Goal: Task Accomplishment & Management: Manage account settings

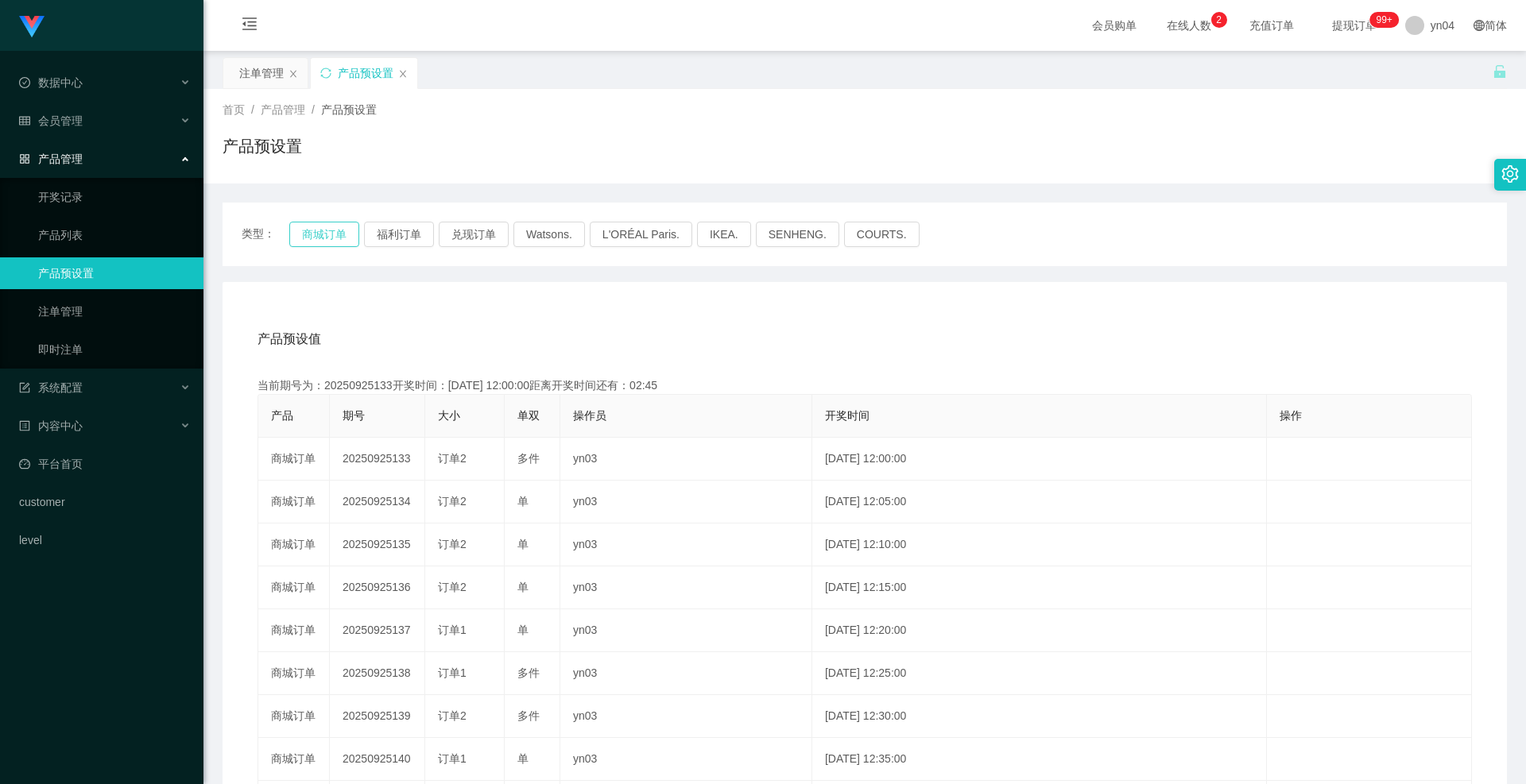
click at [338, 237] on button "商城订单" at bounding box center [324, 235] width 70 height 26
click at [316, 235] on button "商城订单" at bounding box center [324, 235] width 70 height 26
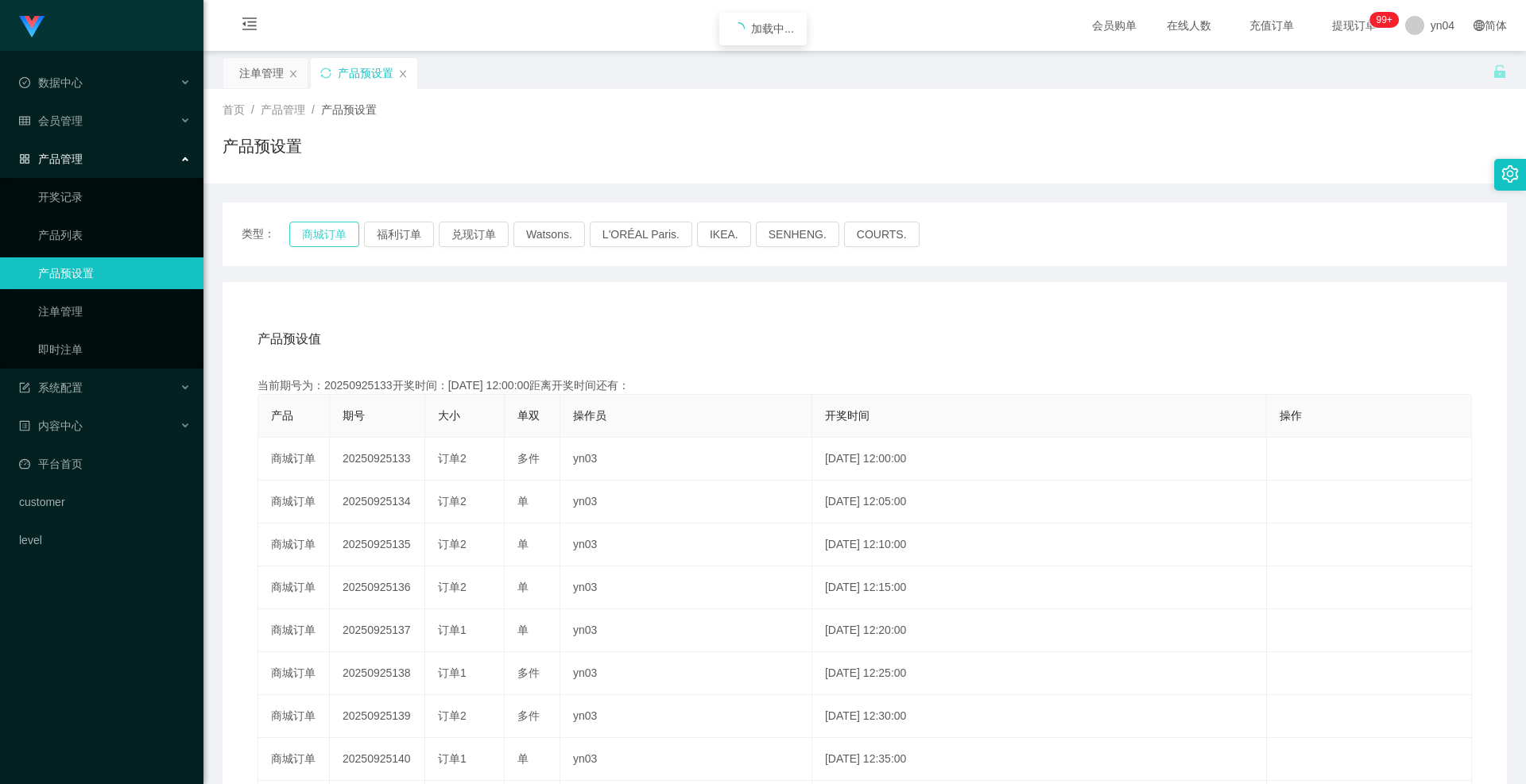
click at [316, 235] on button "商城订单" at bounding box center [324, 235] width 70 height 26
click at [336, 236] on button "商城订单" at bounding box center [324, 235] width 70 height 26
click at [122, 304] on link "注单管理" at bounding box center [114, 311] width 153 height 32
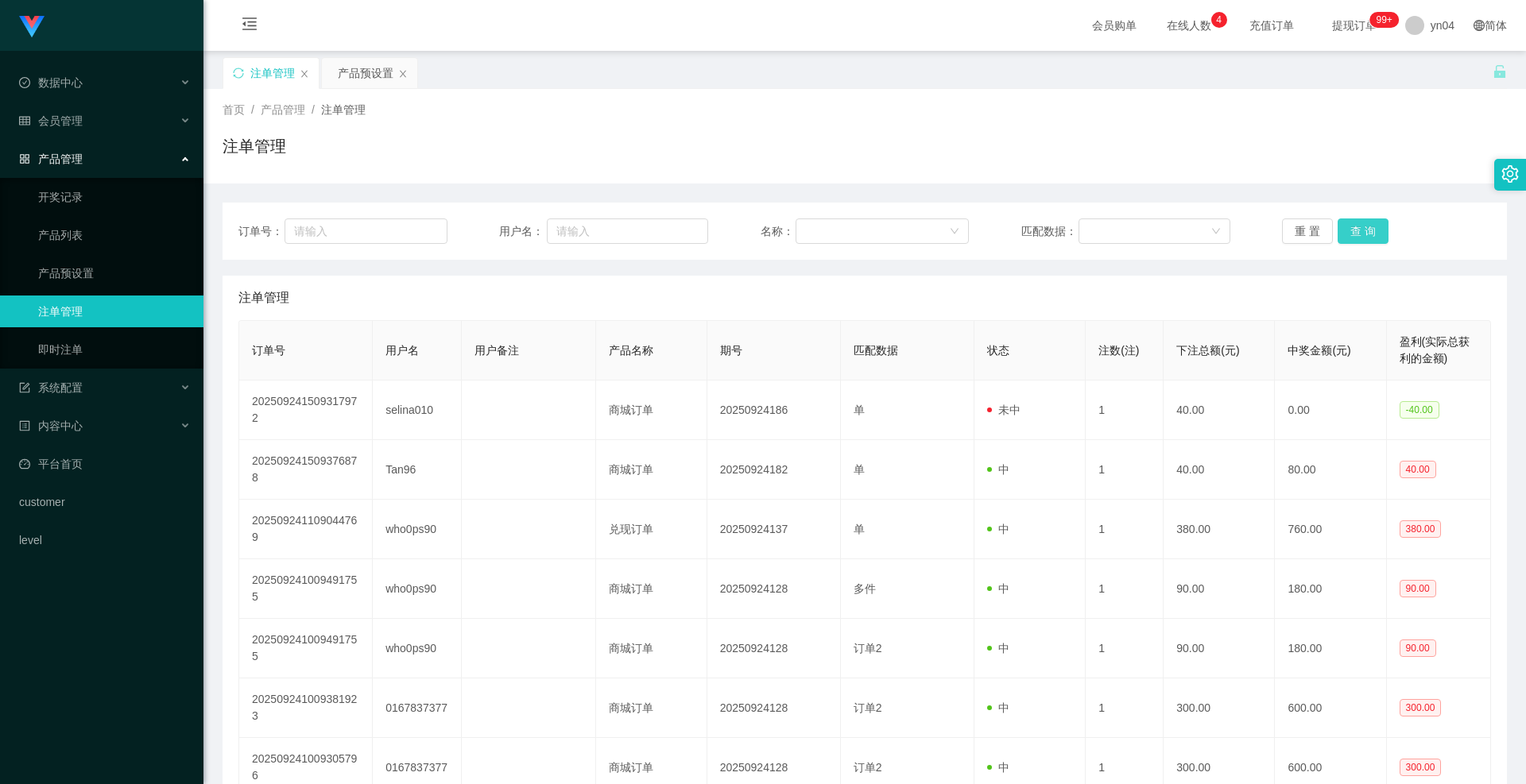
click at [1339, 230] on button "查 询" at bounding box center [1362, 231] width 51 height 26
click at [1339, 230] on div "重 置 查 询" at bounding box center [1385, 231] width 209 height 26
click at [1339, 230] on button "查 询" at bounding box center [1362, 231] width 51 height 26
click at [1339, 230] on div "重 置 查 询" at bounding box center [1385, 231] width 209 height 26
click at [1339, 230] on button "查 询" at bounding box center [1362, 231] width 51 height 26
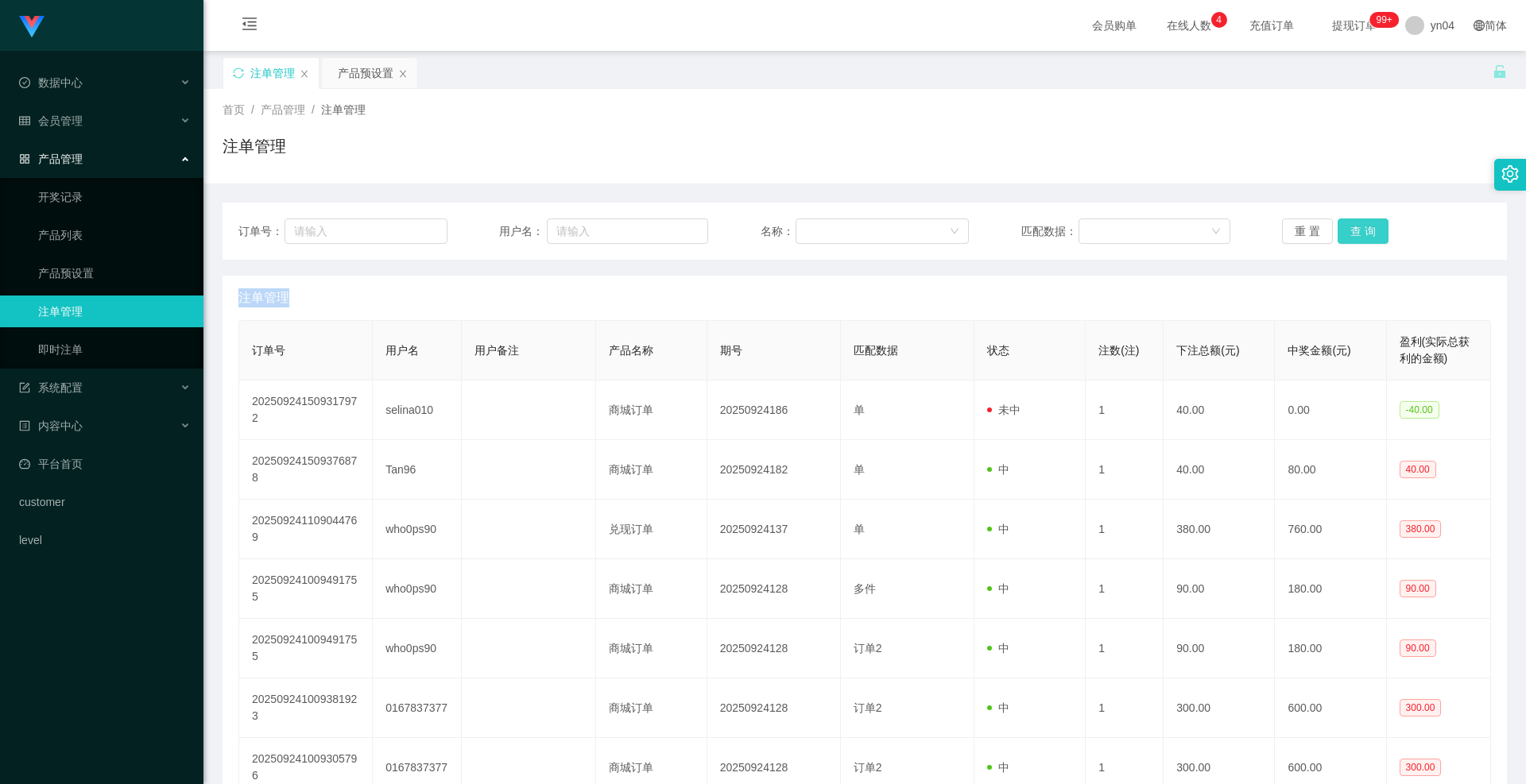
click at [1339, 230] on div "重 置 查 询" at bounding box center [1385, 231] width 209 height 26
click at [1339, 230] on button "查 询" at bounding box center [1362, 231] width 51 height 26
click at [1339, 230] on div "重 置 查 询" at bounding box center [1385, 231] width 209 height 26
click at [1339, 230] on button "查 询" at bounding box center [1362, 231] width 51 height 26
click at [1339, 230] on div "重 置 查 询" at bounding box center [1385, 231] width 209 height 26
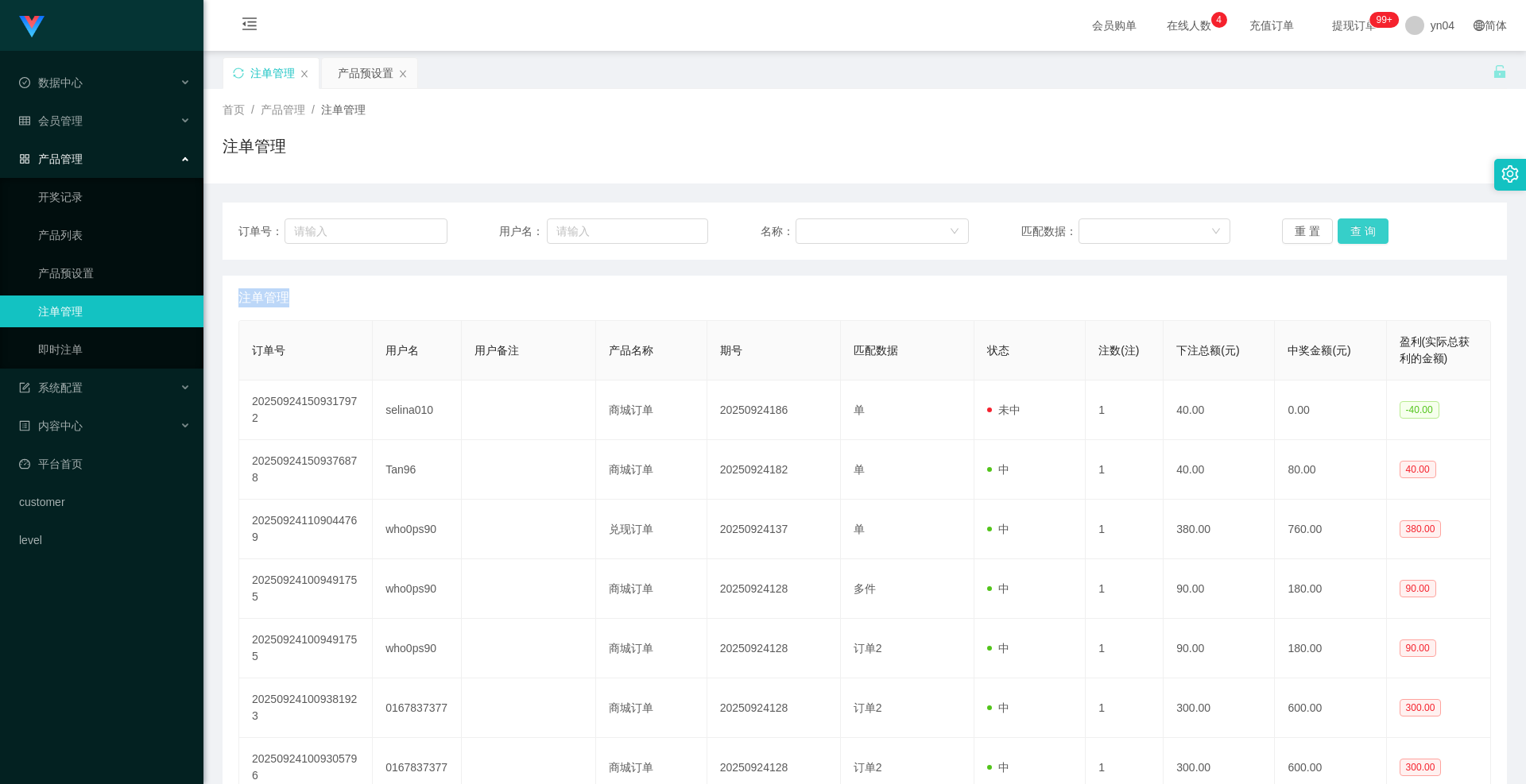
click at [1339, 230] on button "查 询" at bounding box center [1362, 231] width 51 height 26
click at [1339, 230] on div "重 置 查 询" at bounding box center [1385, 231] width 209 height 26
click at [1339, 230] on button "查 询" at bounding box center [1362, 231] width 51 height 26
click at [1339, 230] on div "重 置 查 询" at bounding box center [1385, 231] width 209 height 26
click at [1339, 230] on button "查 询" at bounding box center [1362, 231] width 51 height 26
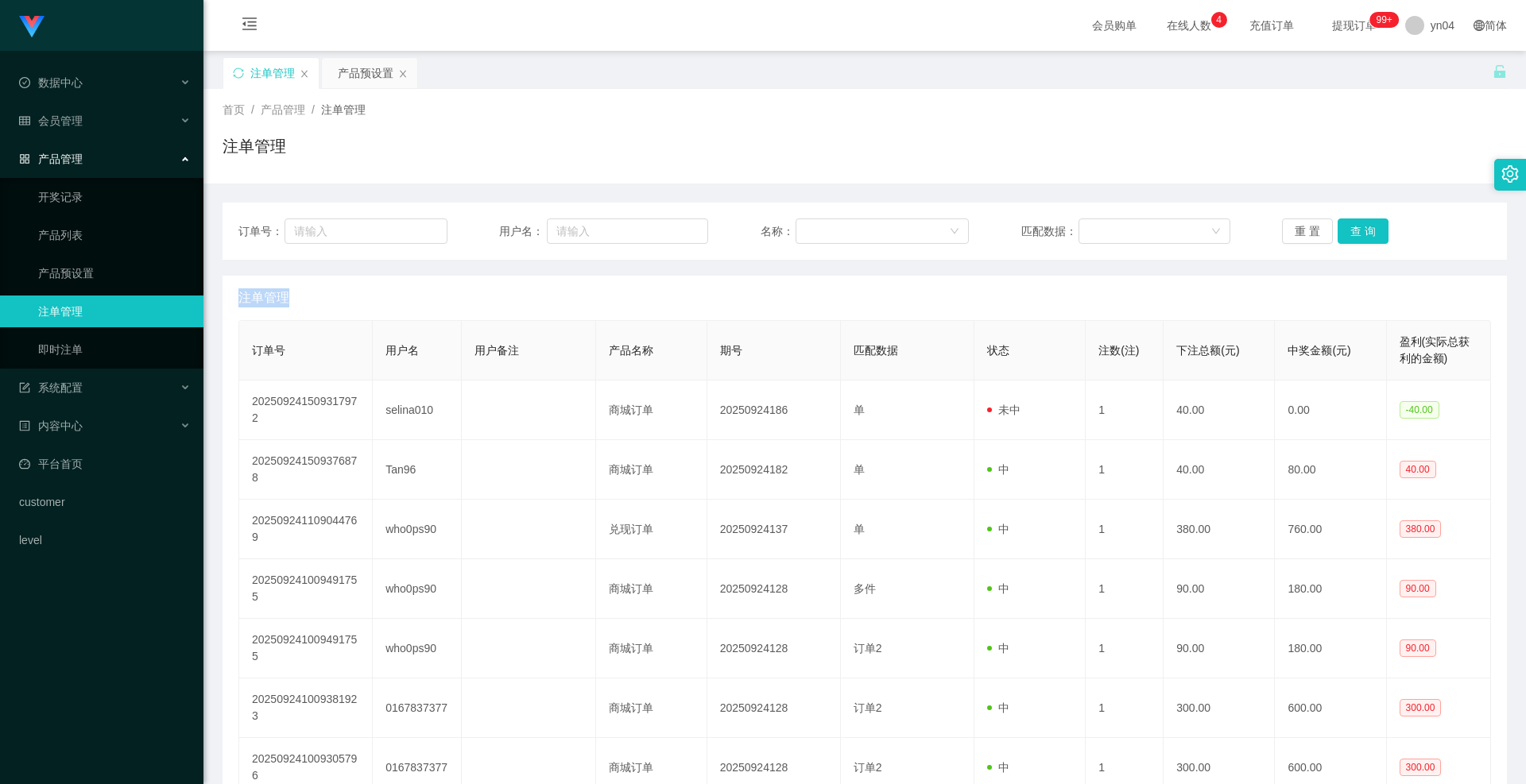
click at [1339, 230] on div "重 置 查 询" at bounding box center [1385, 231] width 209 height 26
click at [1339, 230] on button "查 询" at bounding box center [1362, 231] width 51 height 26
click at [1339, 230] on div "重 置 查 询" at bounding box center [1385, 231] width 209 height 26
click at [1339, 230] on button "查 询" at bounding box center [1362, 231] width 51 height 26
click at [1339, 230] on div "重 置 查 询" at bounding box center [1385, 231] width 209 height 26
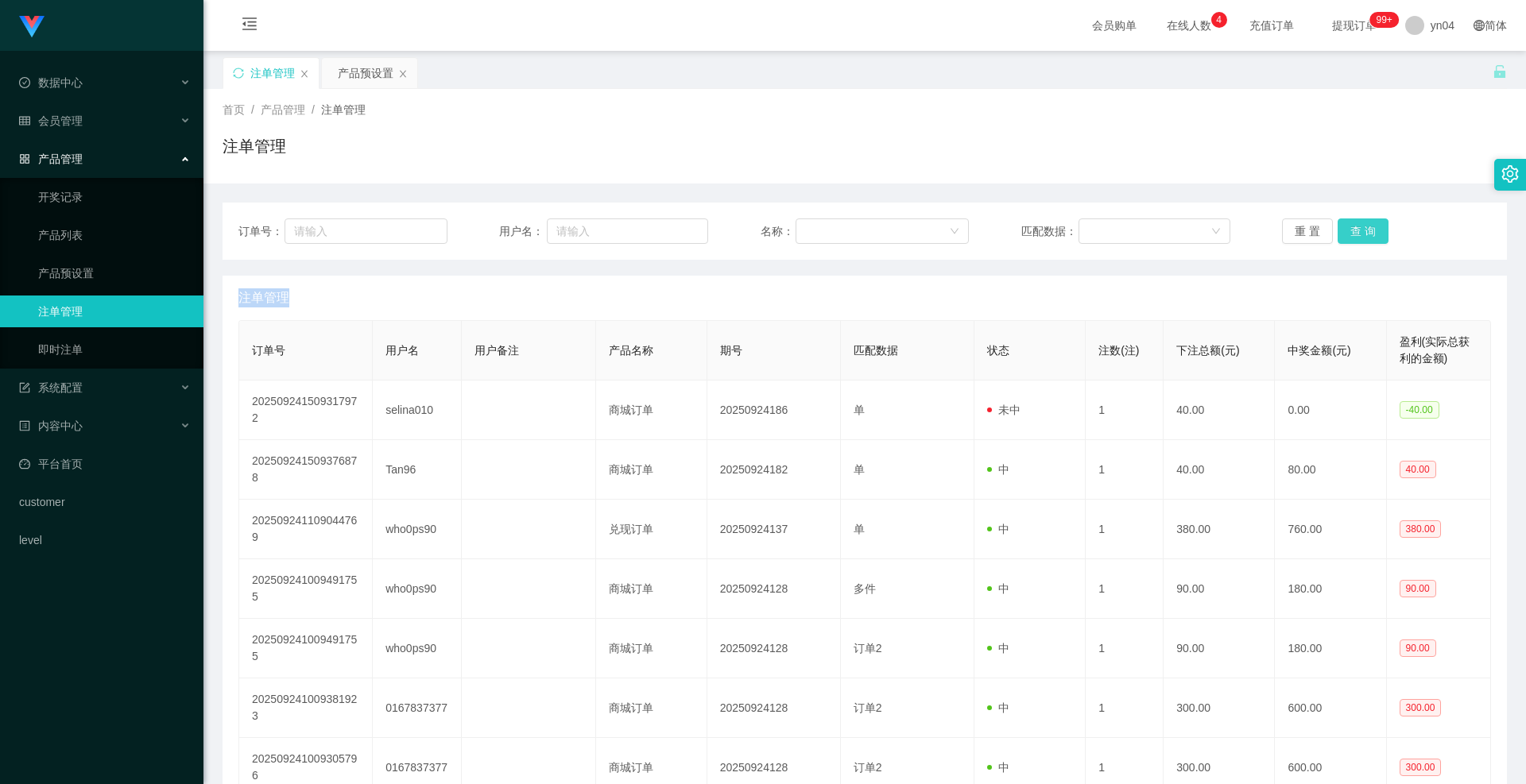
click at [1339, 230] on button "查 询" at bounding box center [1362, 231] width 51 height 26
click at [1339, 230] on button "查 询" at bounding box center [1371, 231] width 68 height 26
click at [1339, 230] on div "重 置 查 询" at bounding box center [1385, 231] width 209 height 26
click at [1339, 230] on button "查 询" at bounding box center [1362, 231] width 51 height 26
click at [1339, 230] on div "重 置 查 询" at bounding box center [1385, 231] width 209 height 26
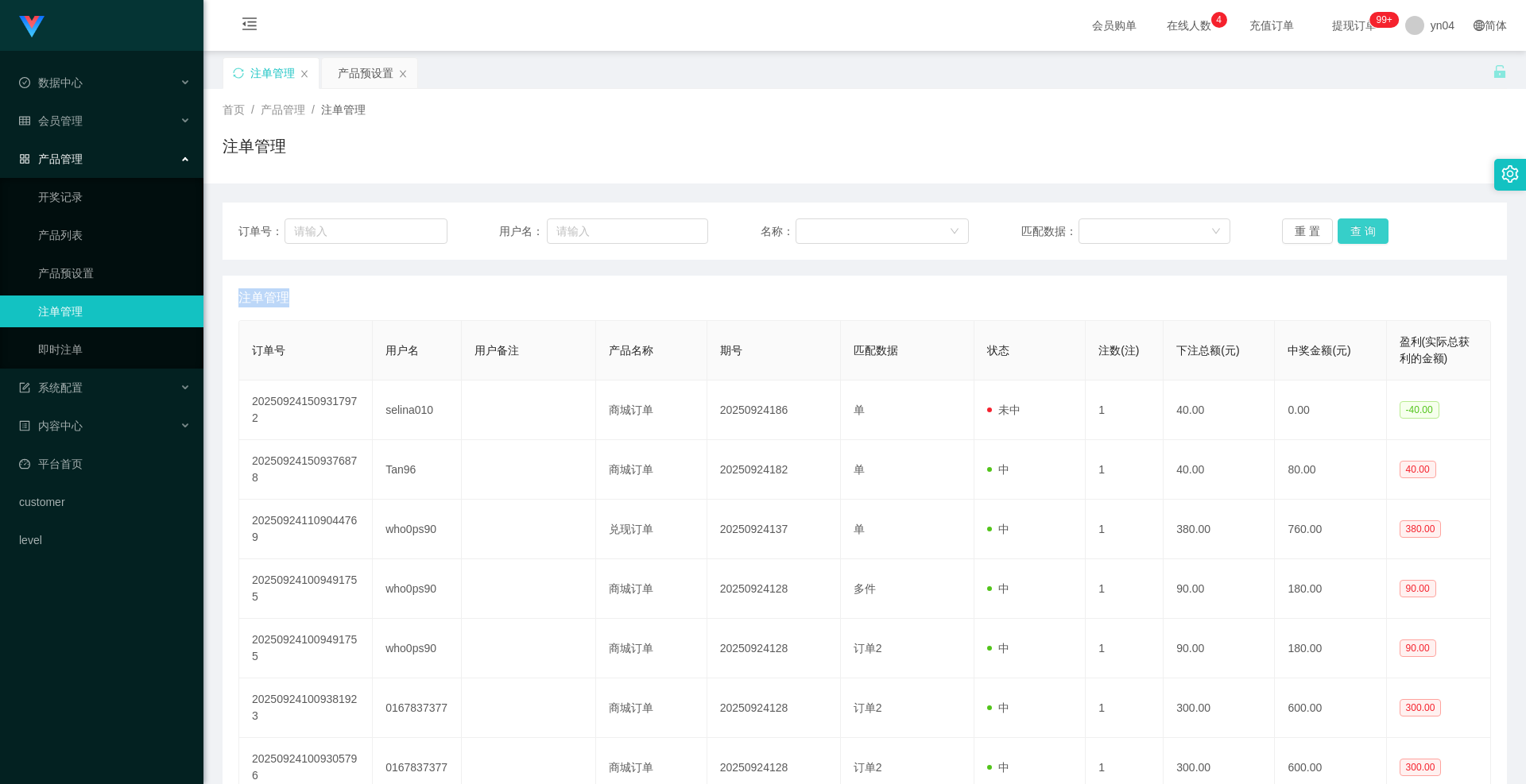
click at [1339, 230] on button "查 询" at bounding box center [1362, 231] width 51 height 26
click at [1339, 230] on div "重 置 查 询" at bounding box center [1385, 231] width 209 height 26
click at [1339, 230] on button "查 询" at bounding box center [1362, 231] width 51 height 26
click at [1339, 230] on div "重 置 查 询" at bounding box center [1385, 231] width 209 height 26
click at [1339, 230] on button "查 询" at bounding box center [1362, 231] width 51 height 26
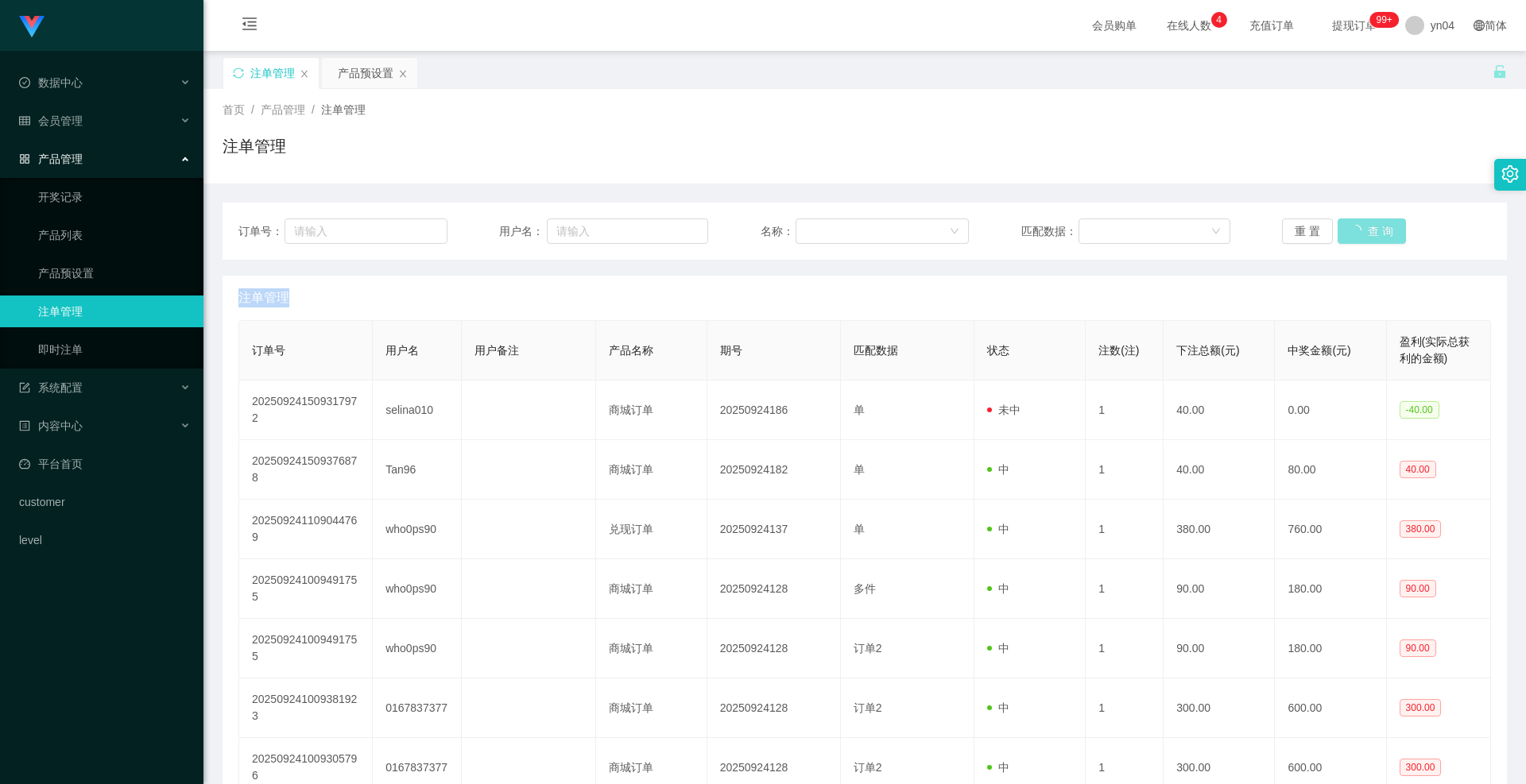
click at [1339, 230] on div "重 置 查 询" at bounding box center [1385, 231] width 209 height 26
click at [1360, 229] on button "查 询" at bounding box center [1362, 231] width 51 height 26
click at [1360, 229] on div "重 置 查 询" at bounding box center [1385, 231] width 209 height 26
click at [1360, 229] on button "查 询" at bounding box center [1362, 231] width 51 height 26
click at [1360, 229] on div "重 置 查 询" at bounding box center [1385, 231] width 209 height 26
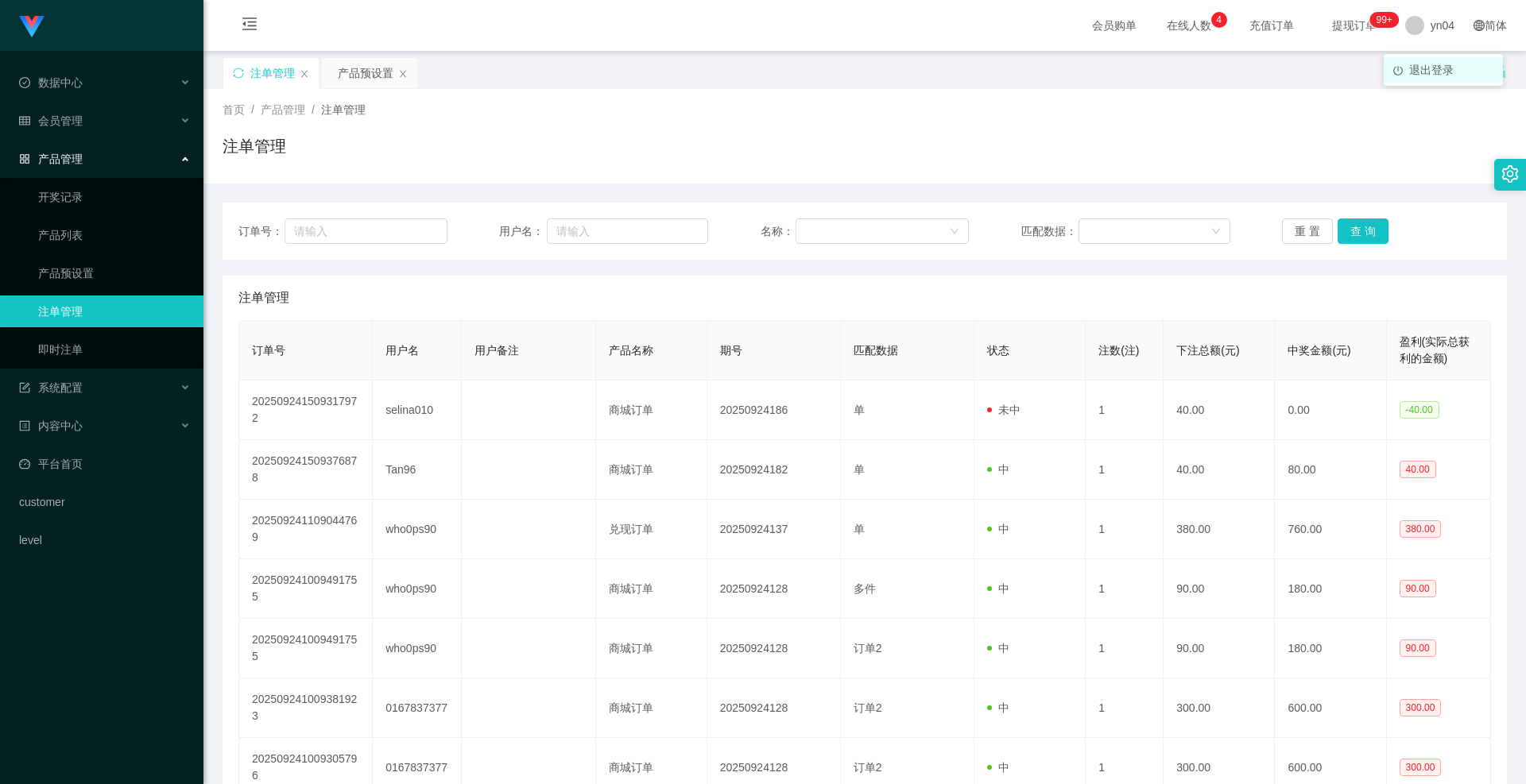
click at [1416, 70] on span "退出登录" at bounding box center [1431, 70] width 44 height 13
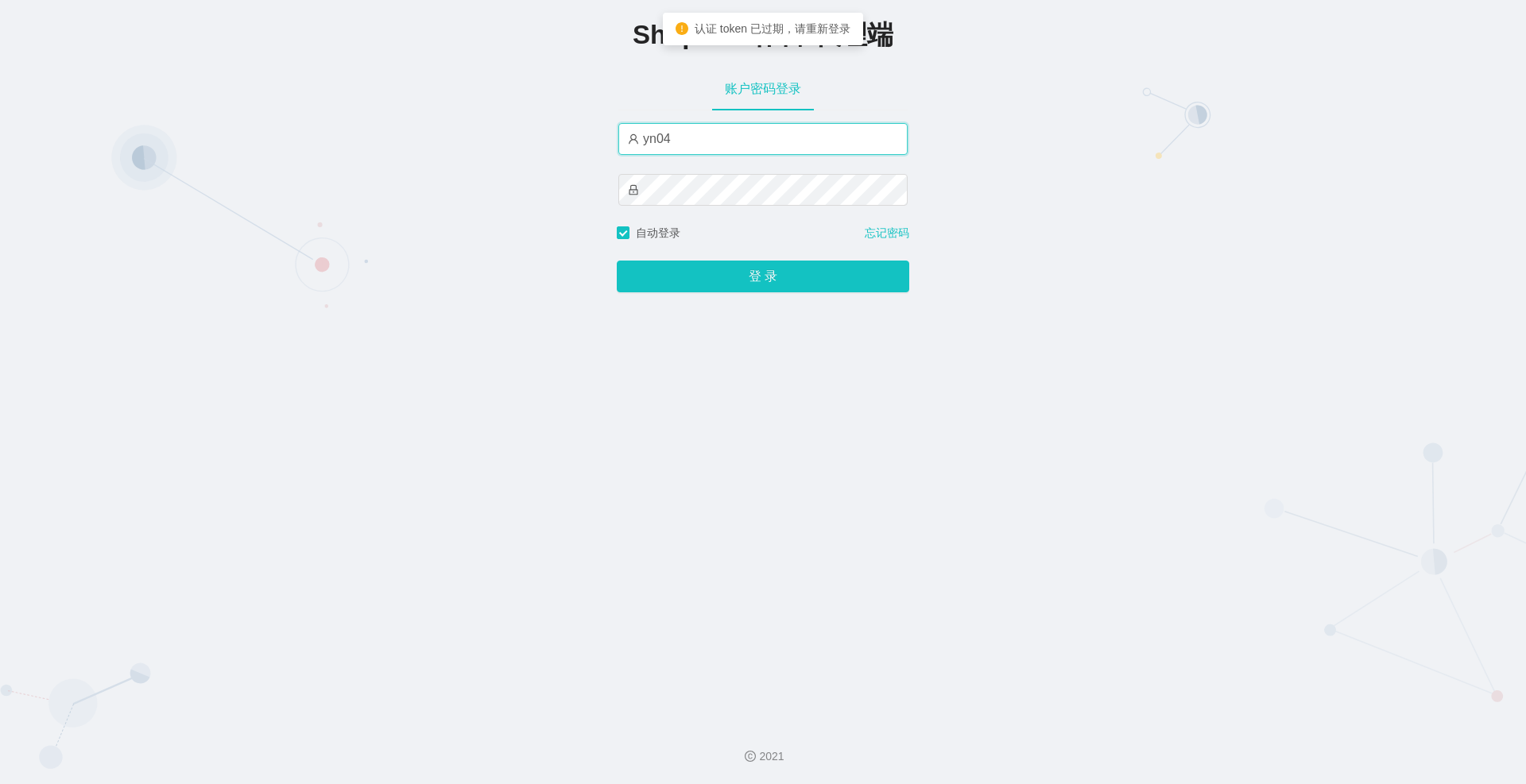
click at [683, 144] on input "yn04" at bounding box center [763, 139] width 289 height 32
type input "xjp808"
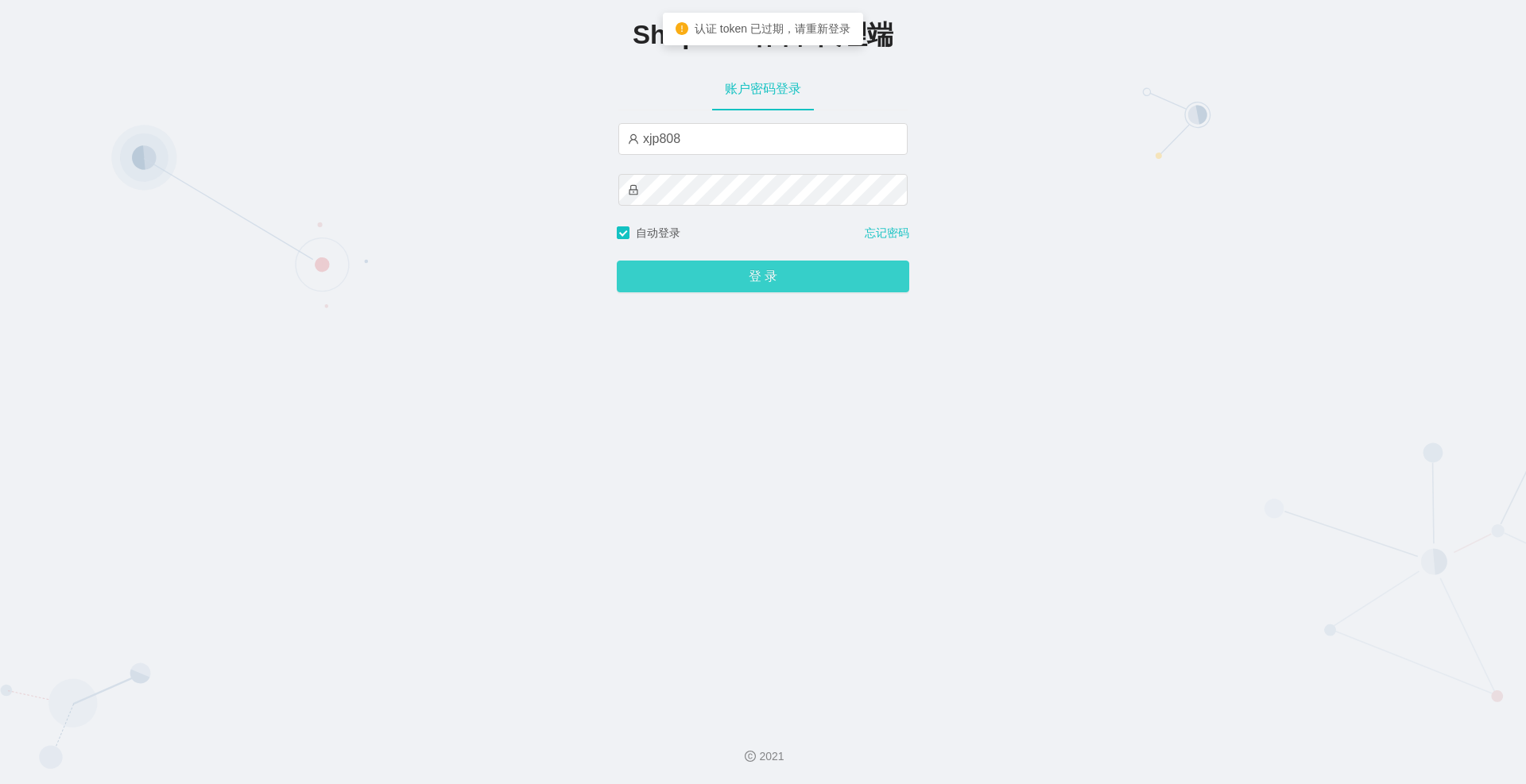
click at [740, 271] on button "登 录" at bounding box center [763, 276] width 293 height 32
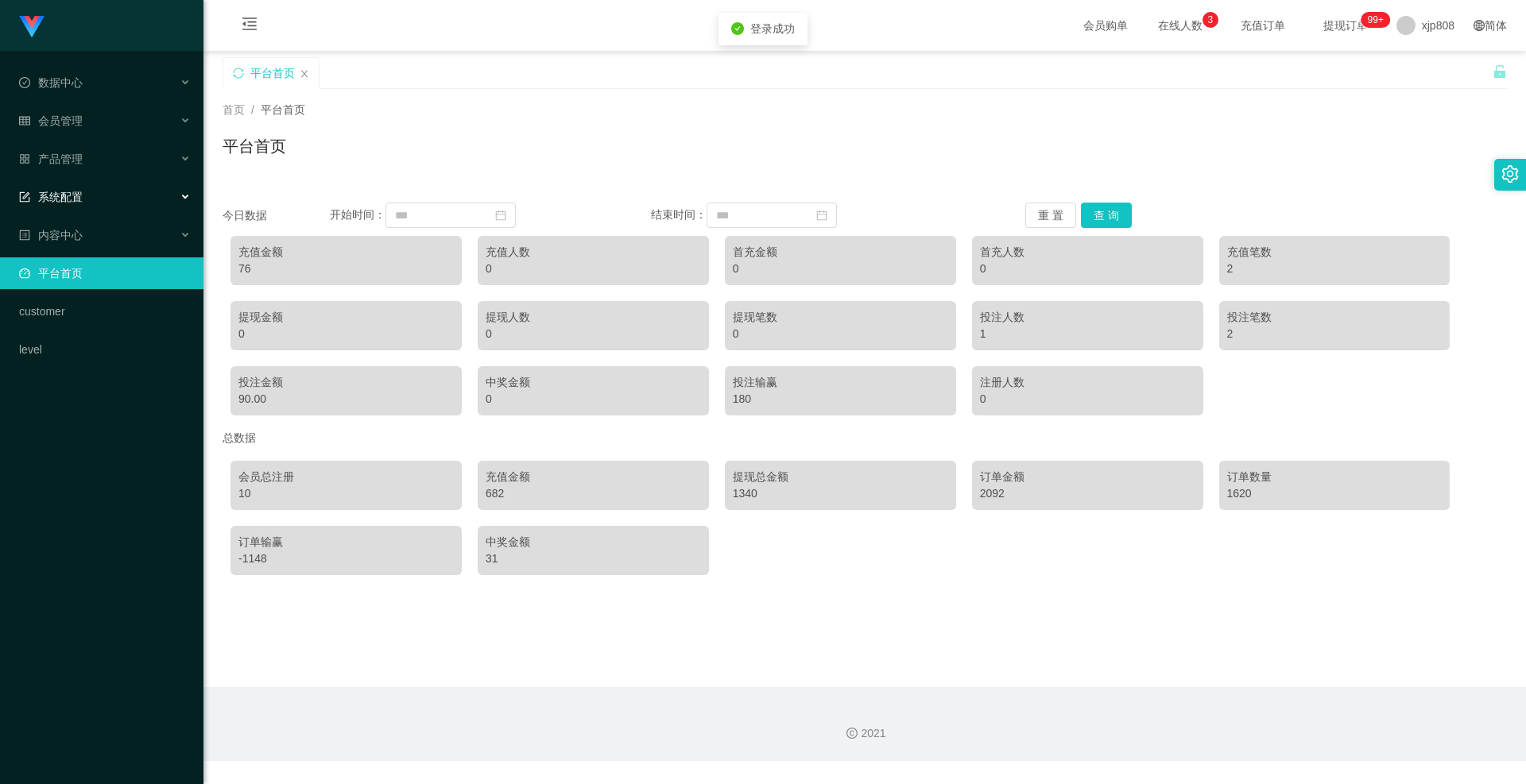
click at [76, 192] on span "系统配置" at bounding box center [51, 197] width 64 height 13
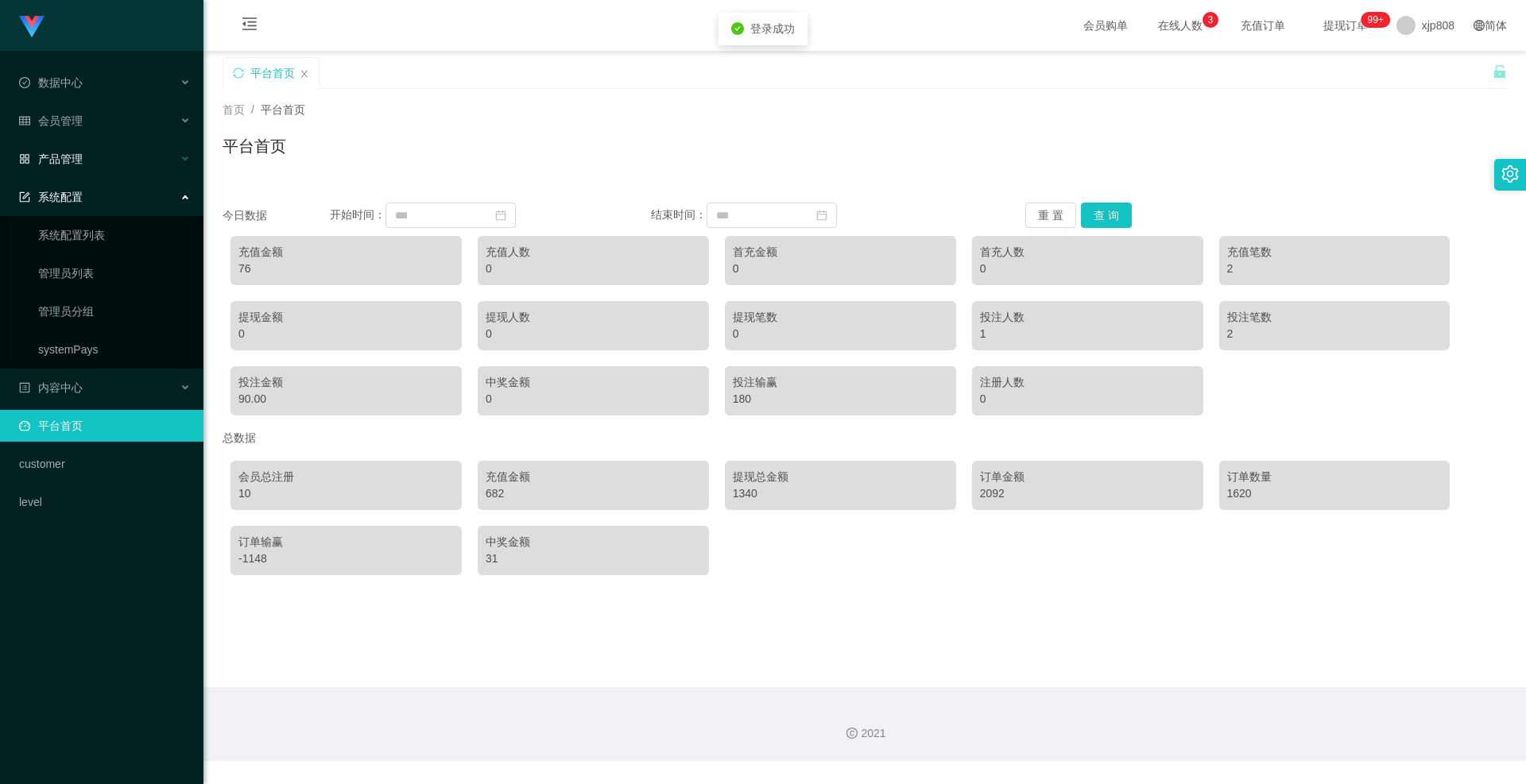
click at [77, 154] on span "产品管理" at bounding box center [51, 159] width 64 height 13
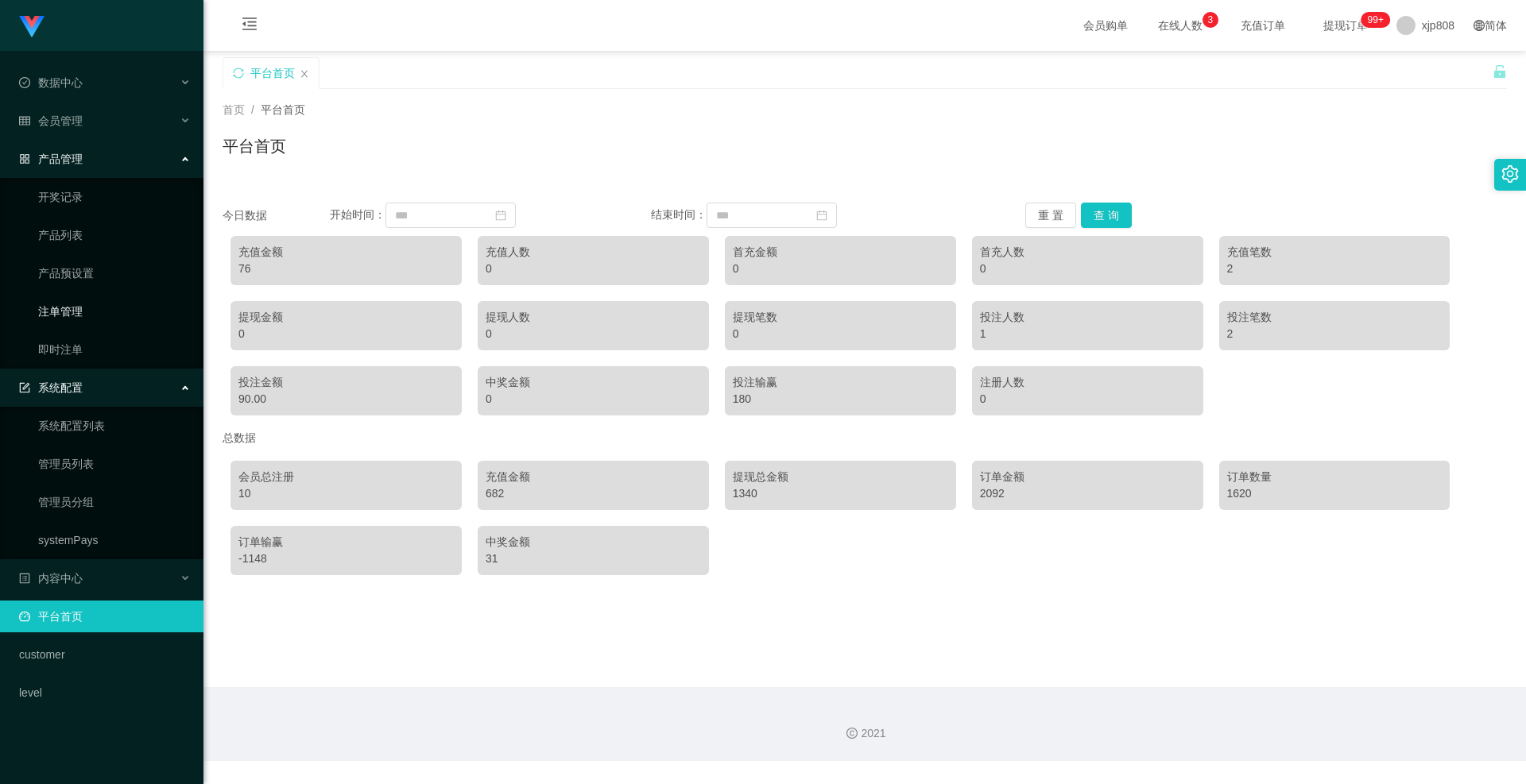
click at [78, 295] on link "注单管理" at bounding box center [114, 311] width 153 height 32
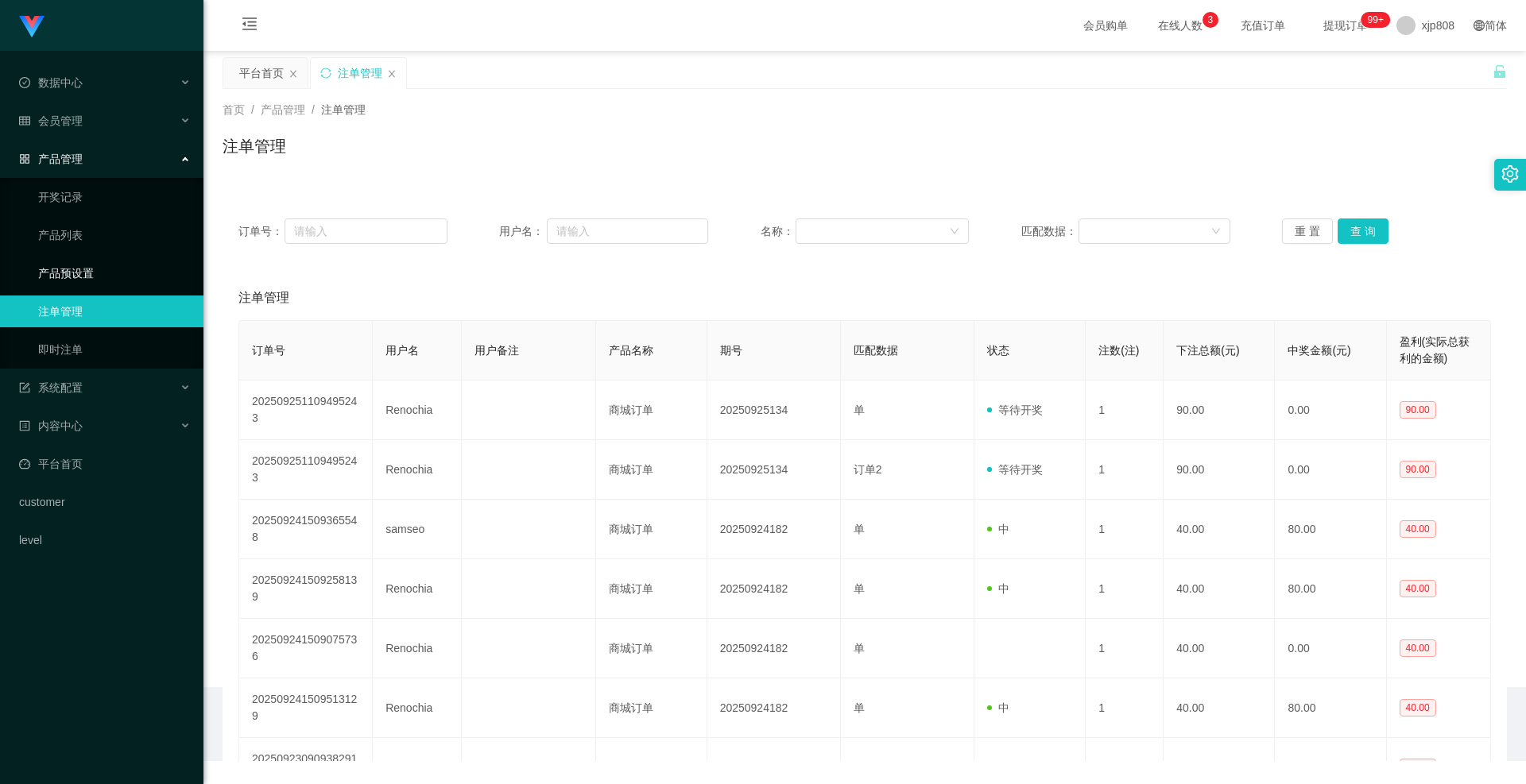
click at [87, 271] on link "产品预设置" at bounding box center [114, 273] width 153 height 32
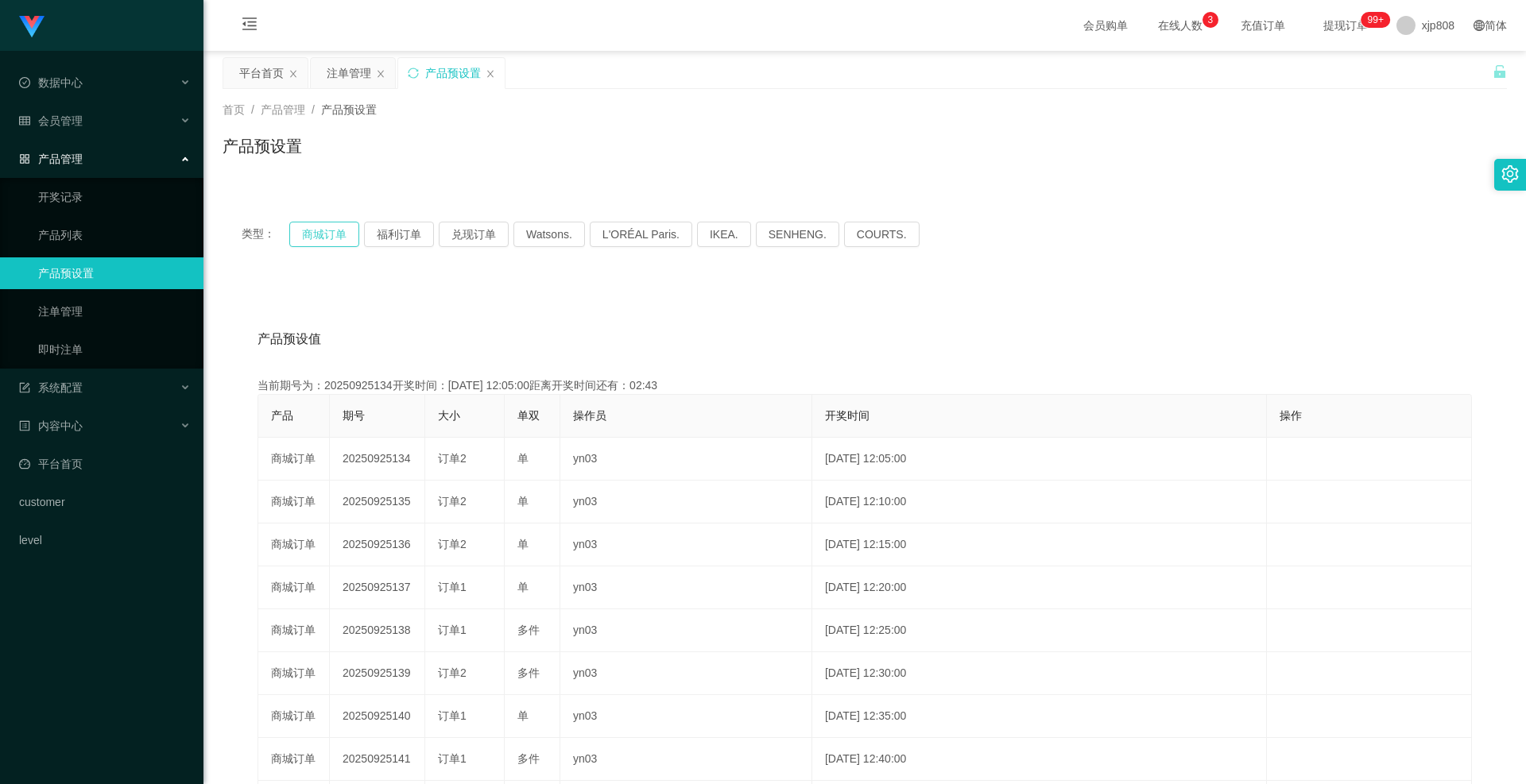
click at [352, 232] on button "商城订单" at bounding box center [324, 235] width 70 height 26
click at [113, 311] on link "注单管理" at bounding box center [114, 311] width 153 height 32
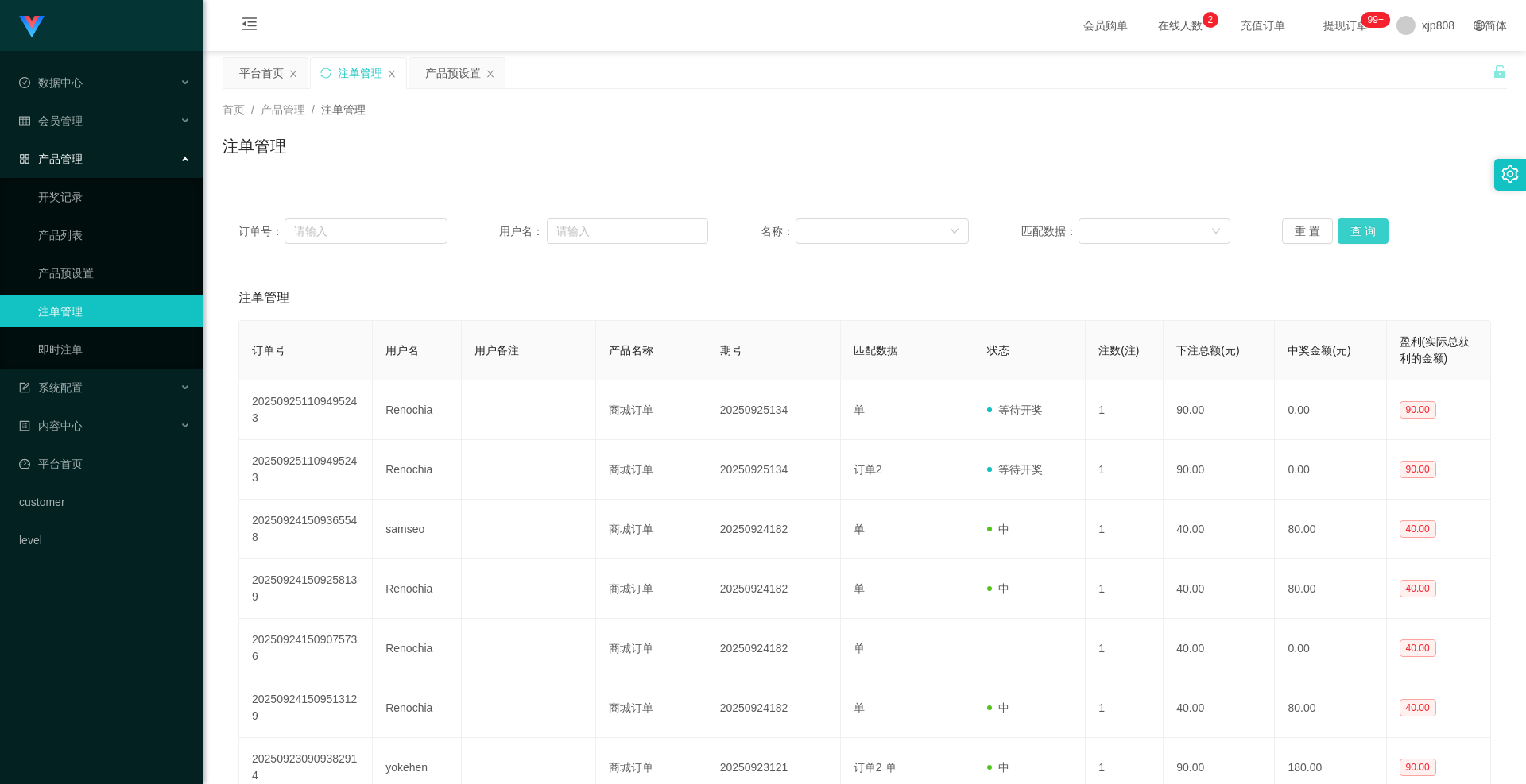
click at [1351, 235] on button "查 询" at bounding box center [1362, 231] width 51 height 26
click at [1351, 235] on div "重 置 查 询" at bounding box center [1385, 231] width 209 height 26
click at [1351, 235] on button "查 询" at bounding box center [1371, 231] width 68 height 26
click at [1351, 235] on div "重 置 查 询" at bounding box center [1385, 231] width 209 height 26
click at [1351, 235] on button "查 询" at bounding box center [1362, 231] width 51 height 26
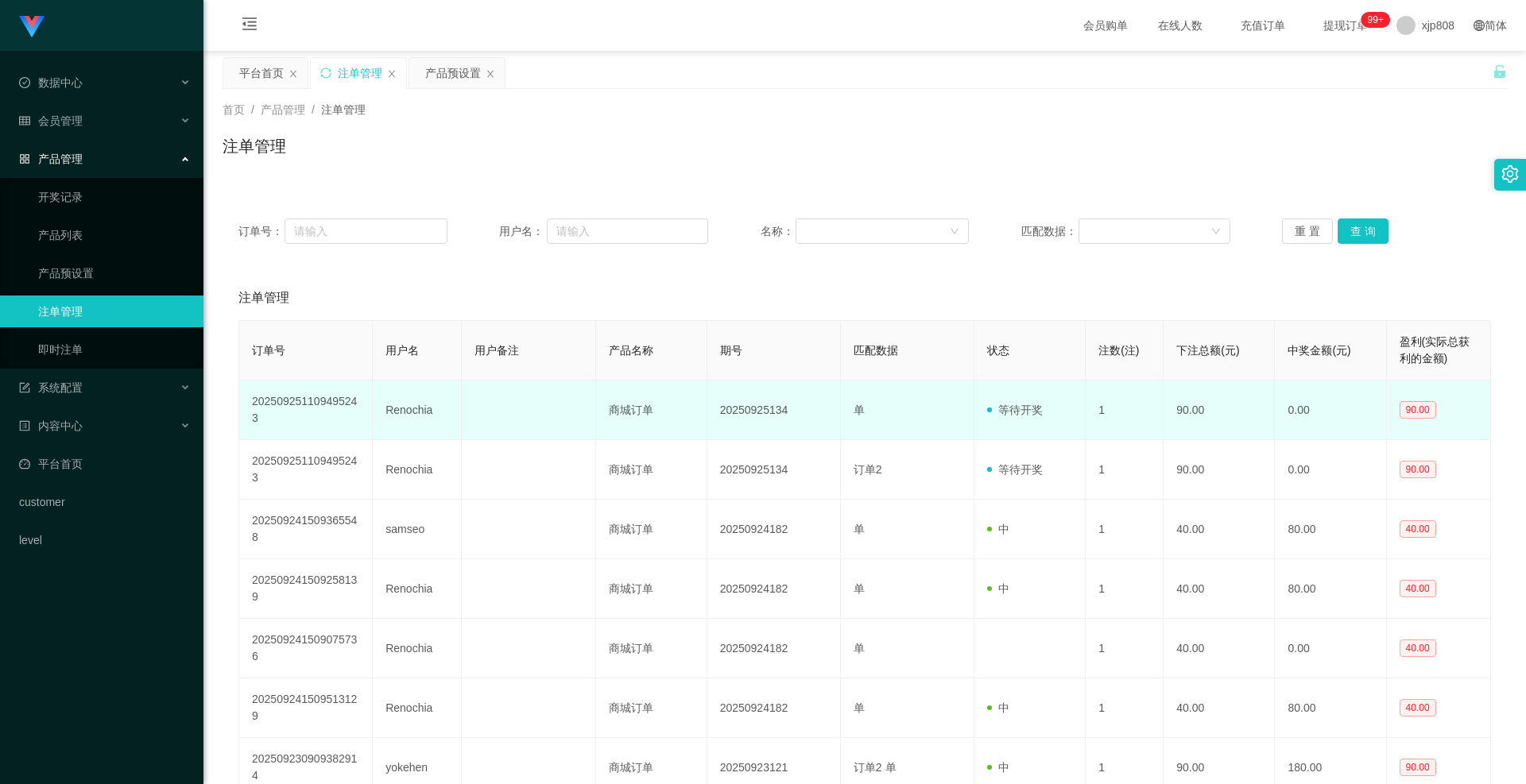
click at [401, 415] on td "Renochia" at bounding box center [417, 410] width 89 height 60
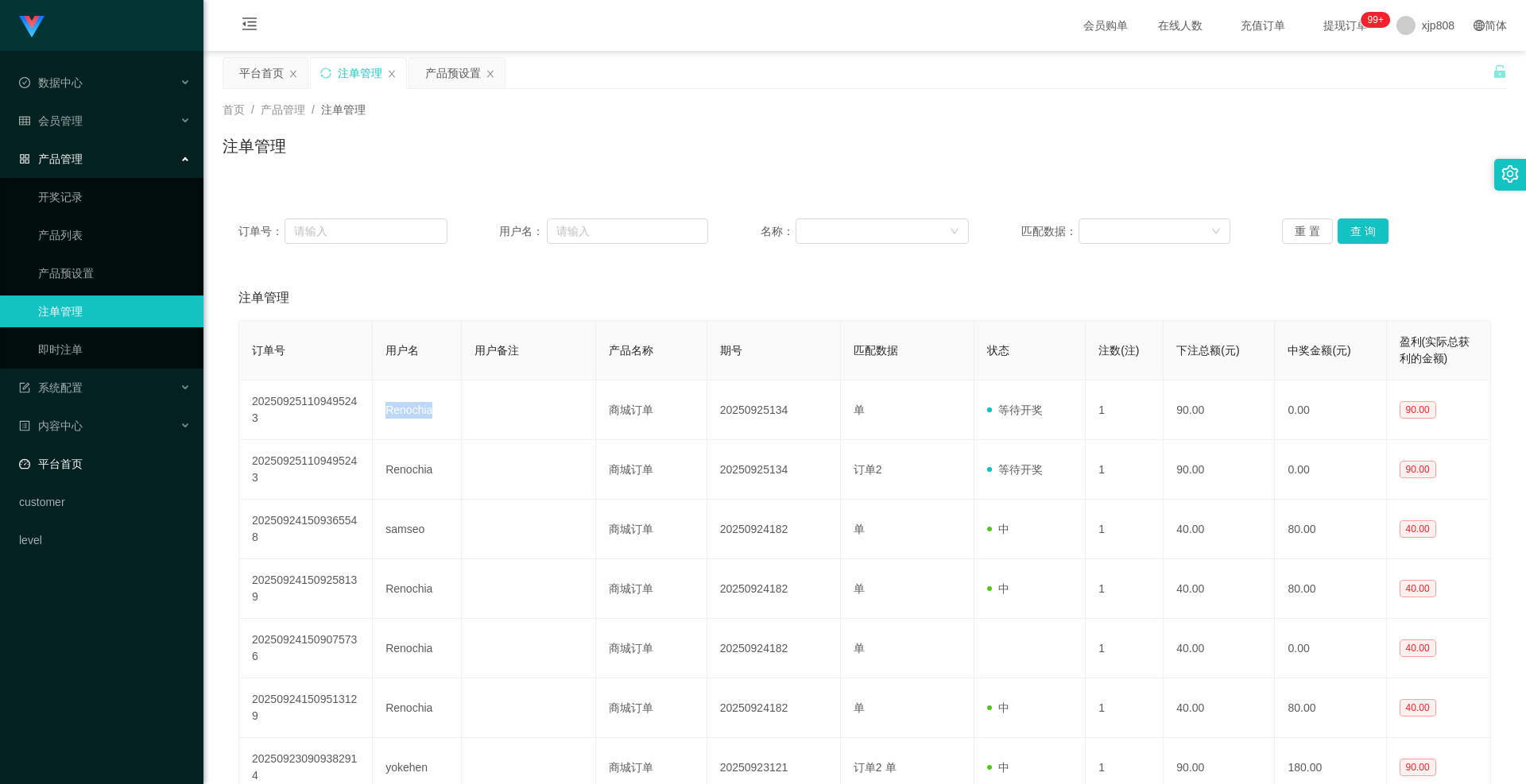
copy td "Renochia"
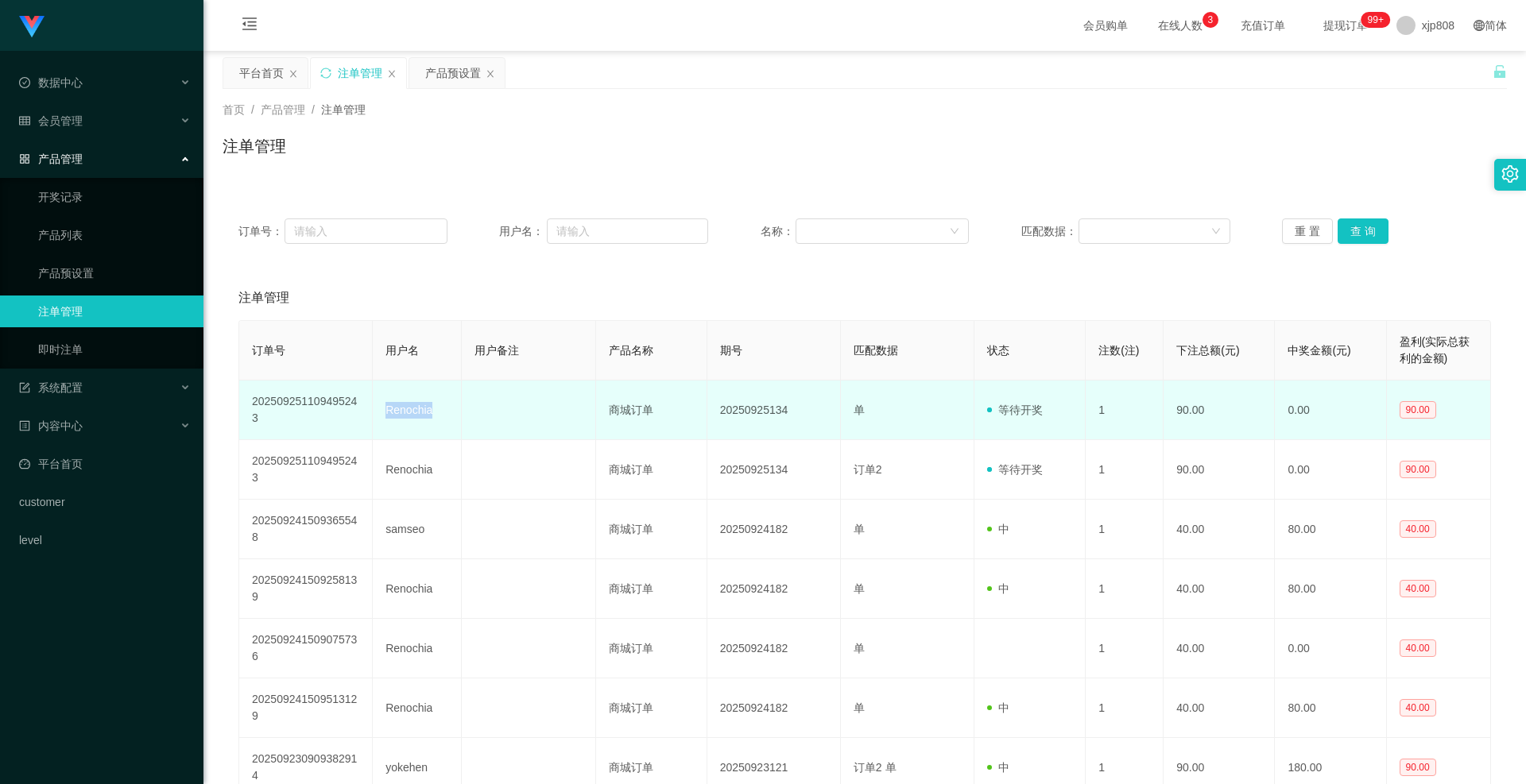
click at [404, 421] on td "Renochia" at bounding box center [417, 410] width 89 height 60
click at [408, 410] on td "Renochia" at bounding box center [417, 410] width 89 height 60
copy td "Renochia"
